Goal: Task Accomplishment & Management: Manage account settings

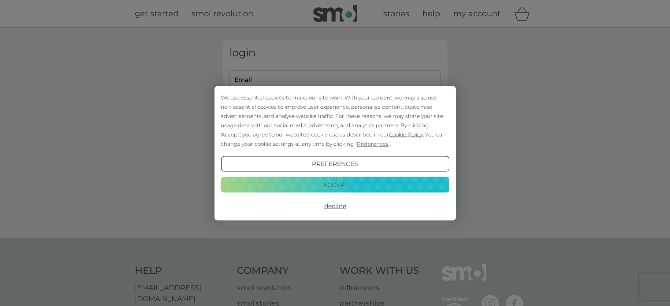
click at [344, 185] on button "Accept" at bounding box center [335, 185] width 228 height 16
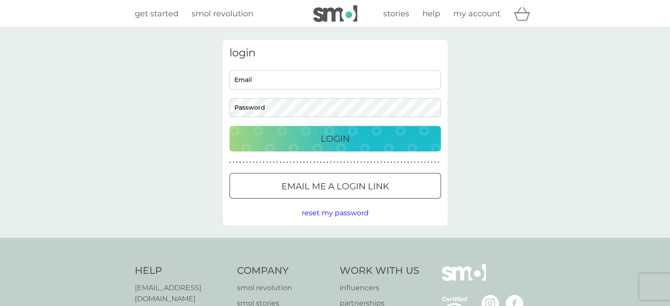
click at [301, 78] on input "Email" at bounding box center [336, 80] width 212 height 19
click at [230, 71] on div at bounding box center [230, 71] width 0 height 0
click at [490, 99] on div "login Email Password Login ● ● ● ● ● ● ● ● ● ● ● ● ● ● ● ● ● ● ● ● ● ● ● ● ● ● …" at bounding box center [335, 133] width 670 height 210
click at [328, 195] on button "Email me a login link" at bounding box center [336, 186] width 212 height 26
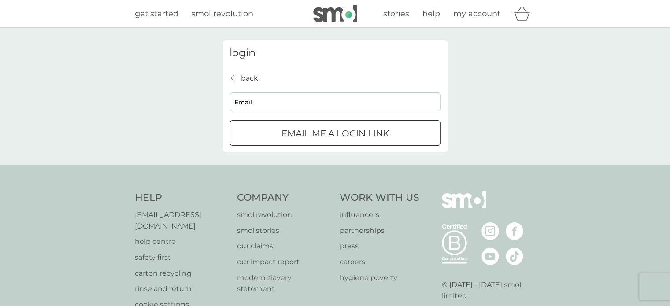
click at [280, 104] on input "Email" at bounding box center [336, 102] width 212 height 19
click at [230, 93] on div at bounding box center [230, 93] width 0 height 0
click at [349, 107] on input "Email" at bounding box center [336, 102] width 212 height 19
click at [350, 104] on input "Email" at bounding box center [336, 102] width 212 height 19
click at [350, 104] on input "v" at bounding box center [336, 102] width 212 height 19
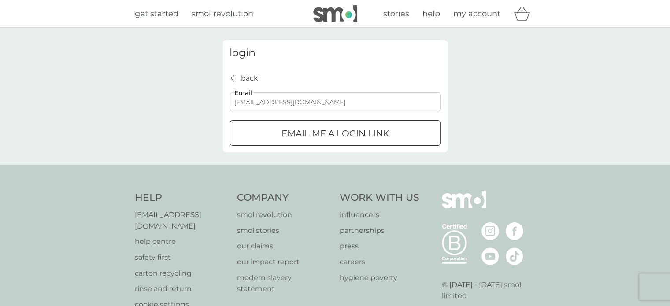
type input "varina.delrieu@yahoo.co.uk"
click at [180, 119] on div "login back back varina.delrieu@yahoo.co.uk Email Email me a login link" at bounding box center [335, 96] width 670 height 137
click at [366, 132] on p "Email me a login link" at bounding box center [336, 133] width 108 height 14
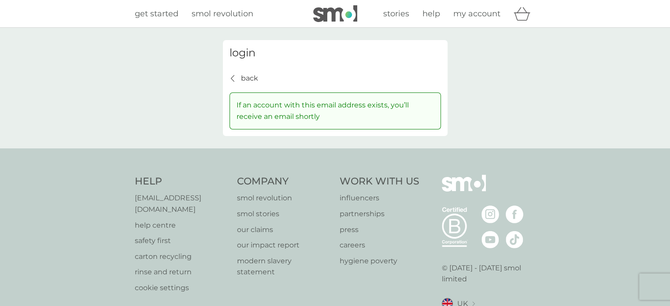
click at [181, 87] on div "login back back If an account with this email address exists, you’ll receive an…" at bounding box center [335, 88] width 670 height 121
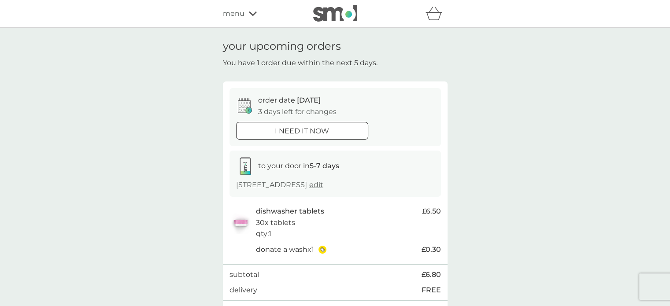
click at [180, 173] on div "your upcoming orders You have 1 order due within the next 5 days. order date [D…" at bounding box center [335, 193] width 670 height 330
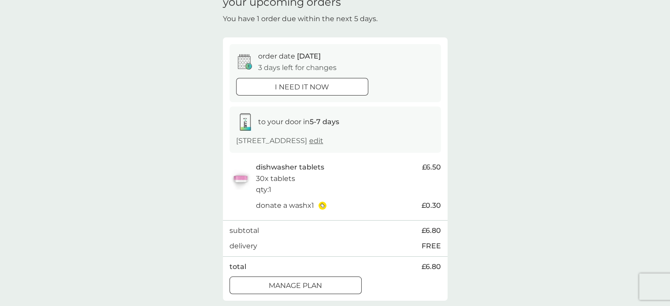
scroll to position [88, 0]
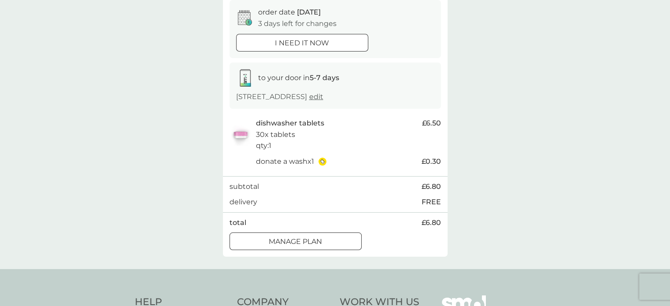
click at [316, 248] on p "Manage plan" at bounding box center [295, 241] width 53 height 11
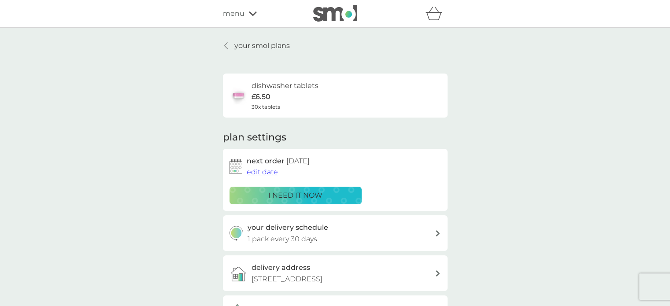
scroll to position [44, 0]
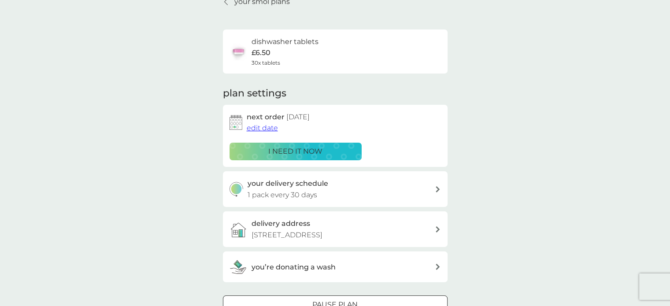
click at [260, 128] on span "edit date" at bounding box center [262, 128] width 31 height 8
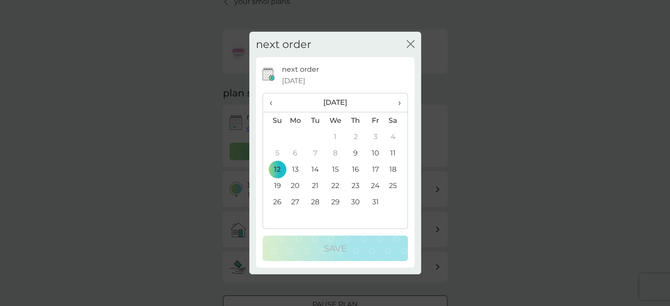
click at [397, 101] on span "›" at bounding box center [396, 102] width 9 height 19
click at [394, 135] on td "1" at bounding box center [396, 137] width 22 height 16
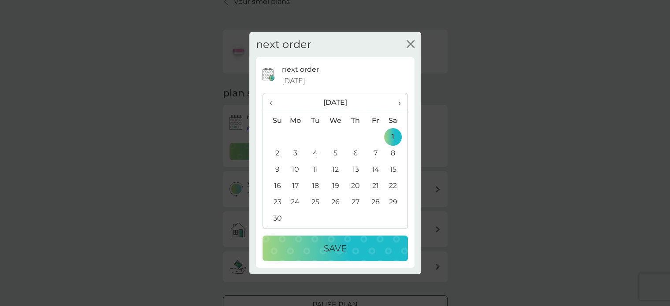
click at [342, 248] on p "Save" at bounding box center [335, 248] width 23 height 14
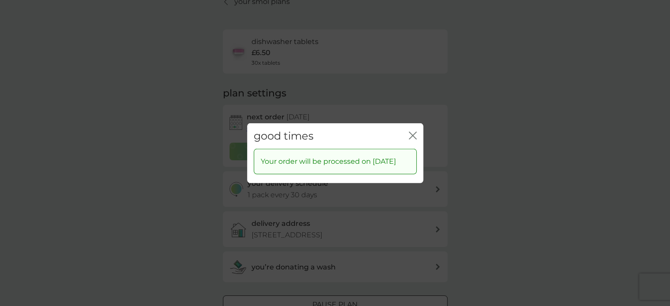
click at [412, 137] on icon "close" at bounding box center [413, 135] width 8 height 8
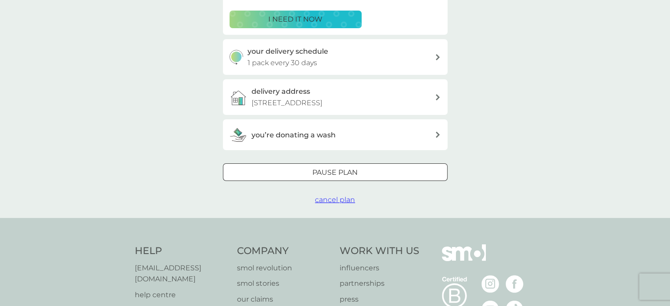
scroll to position [0, 0]
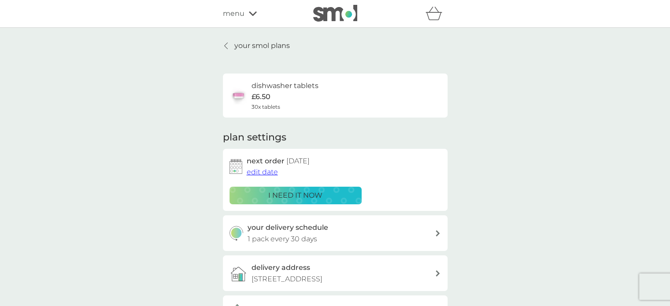
click at [173, 118] on div "your smol plans dishwasher tablets £6.50 30x tablets plan settings next order […" at bounding box center [335, 211] width 670 height 367
click at [242, 44] on p "your smol plans" at bounding box center [262, 45] width 56 height 11
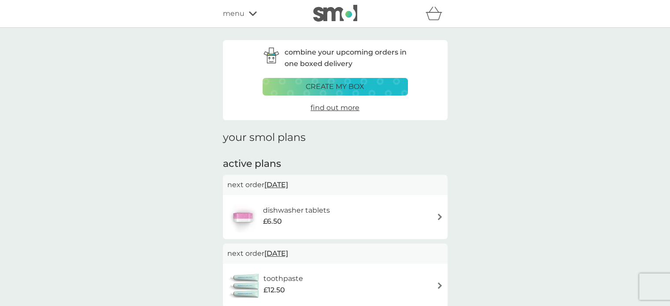
scroll to position [88, 0]
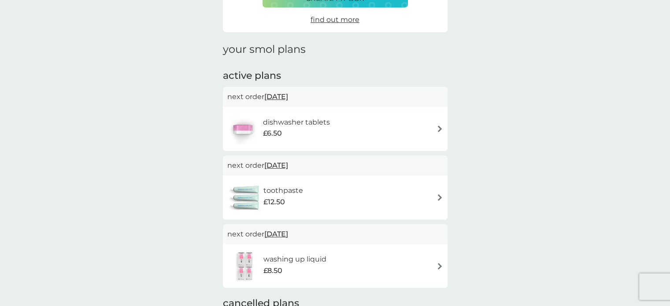
click at [435, 197] on div "toothpaste £12.50" at bounding box center [335, 197] width 216 height 31
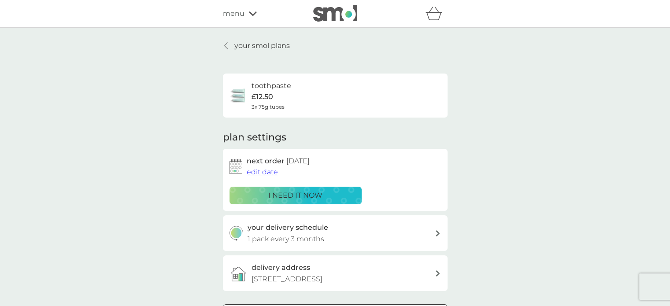
click at [488, 126] on div "your smol plans toothpaste £12.50 3x 75g tubes plan settings next order [DATE] …" at bounding box center [335, 193] width 670 height 331
click at [193, 210] on div "your smol plans toothpaste £12.50 3x 75g tubes plan settings next order [DATE] …" at bounding box center [335, 193] width 670 height 331
click at [292, 190] on p "i need it now" at bounding box center [295, 195] width 54 height 11
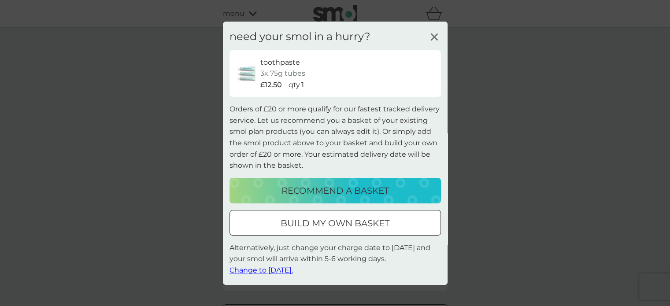
click at [372, 75] on div "toothpaste 3x 75g tubes £12.50 qty 1" at bounding box center [347, 73] width 174 height 34
click at [289, 269] on span "Change to [DATE]." at bounding box center [261, 270] width 63 height 8
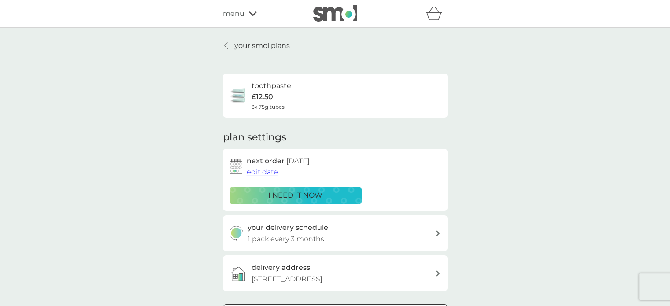
click at [517, 157] on div "your smol plans toothpaste £12.50 3x 75g tubes plan settings next order [DATE] …" at bounding box center [335, 193] width 670 height 331
click at [517, 158] on div "your smol plans toothpaste £12.50 3x 75g tubes plan settings next order [DATE] …" at bounding box center [335, 193] width 670 height 331
click at [107, 107] on div "your smol plans toothpaste £12.50 3x 75g tubes plan settings next order [DATE] …" at bounding box center [335, 193] width 670 height 331
click at [113, 111] on div "your smol plans toothpaste £12.50 3x 75g tubes plan settings next order [DATE] …" at bounding box center [335, 193] width 670 height 331
